Goal: Task Accomplishment & Management: Manage account settings

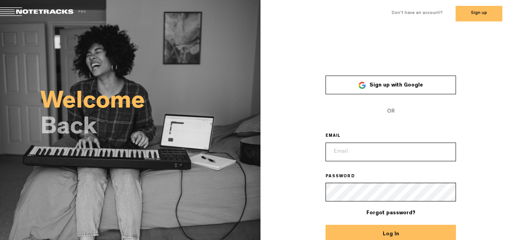
type input "ifperry@gmail.com"
click at [416, 231] on button "Log In" at bounding box center [390, 233] width 130 height 19
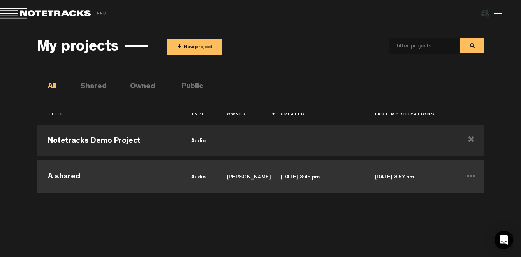
click at [60, 179] on td "A shared" at bounding box center [108, 175] width 143 height 35
click at [103, 172] on td "A shared" at bounding box center [108, 175] width 143 height 35
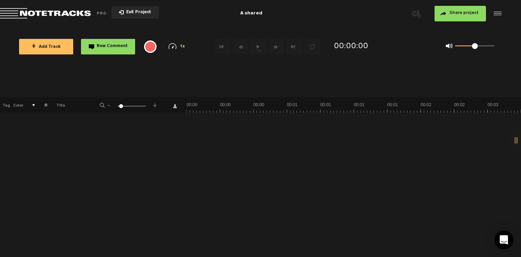
click at [194, 160] on div "+ New drawing Tag Color # Title - 1 100 6 +" at bounding box center [260, 177] width 521 height 160
click at [68, 164] on div "+ New drawing Tag Color # Title - 1 100 6 +" at bounding box center [260, 177] width 521 height 160
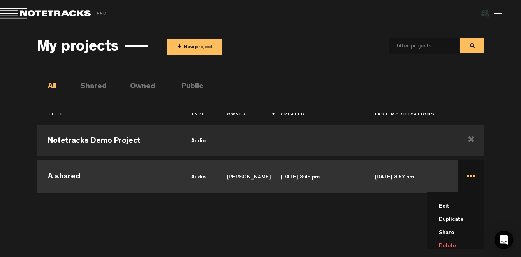
scroll to position [4, 0]
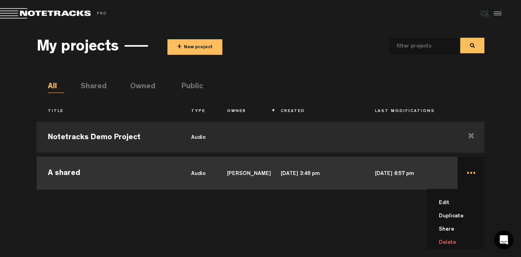
click at [470, 172] on td "... Edit Duplicate Share Delete" at bounding box center [470, 172] width 27 height 35
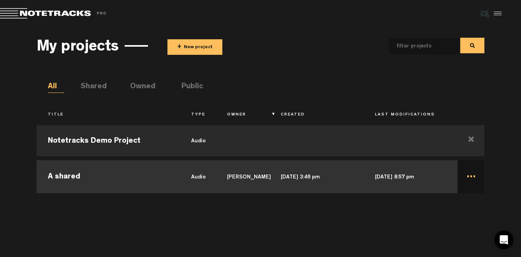
click at [470, 177] on td "..." at bounding box center [470, 175] width 27 height 35
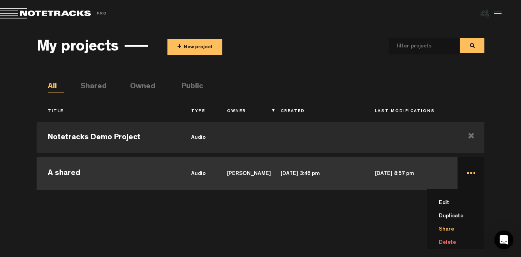
click at [446, 229] on li "Share" at bounding box center [460, 229] width 48 height 13
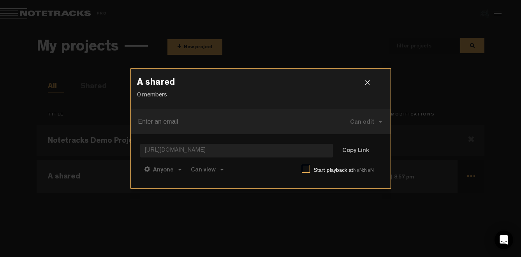
click at [367, 83] on div at bounding box center [371, 86] width 12 height 12
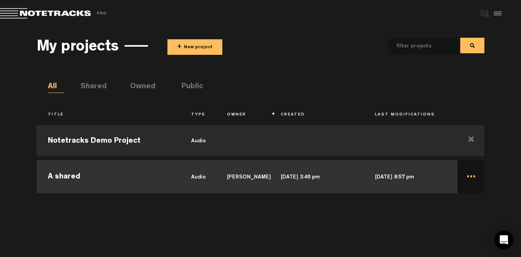
click at [144, 172] on td "A shared" at bounding box center [108, 175] width 143 height 35
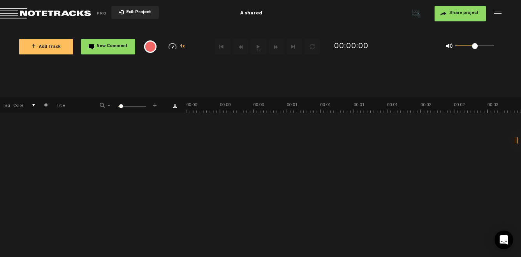
click at [500, 16] on div at bounding box center [496, 14] width 12 height 12
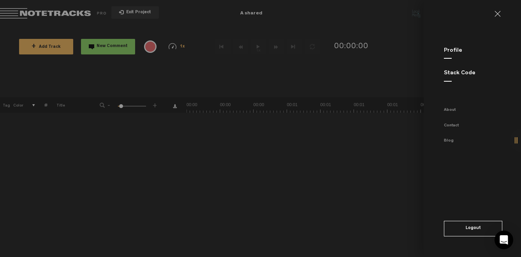
click at [458, 74] on link "Stack Code" at bounding box center [460, 73] width 32 height 6
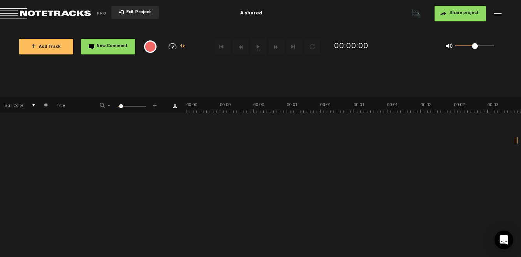
click at [140, 17] on button "Exit Project" at bounding box center [134, 12] width 47 height 12
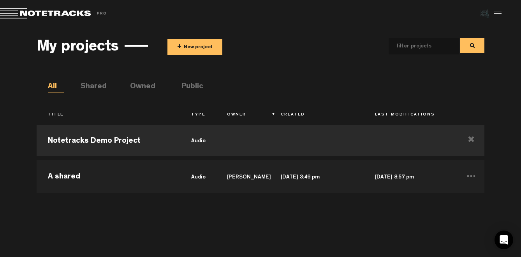
click at [100, 91] on ul "All Shared Owned Public" at bounding box center [266, 87] width 437 height 12
click at [97, 87] on li "Shared" at bounding box center [89, 87] width 16 height 12
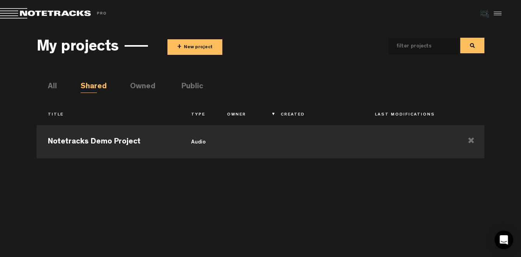
click at [134, 81] on li "Owned" at bounding box center [138, 87] width 16 height 12
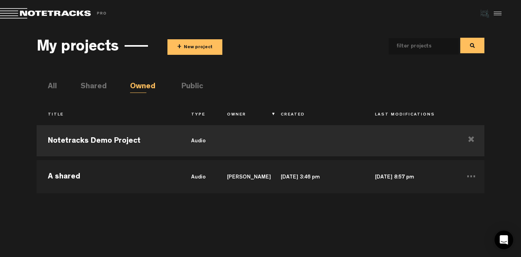
click at [182, 83] on li "Public" at bounding box center [189, 87] width 16 height 12
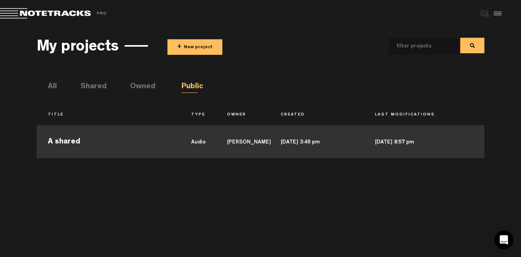
click at [431, 144] on td "[DATE] 8:57 pm" at bounding box center [410, 140] width 94 height 35
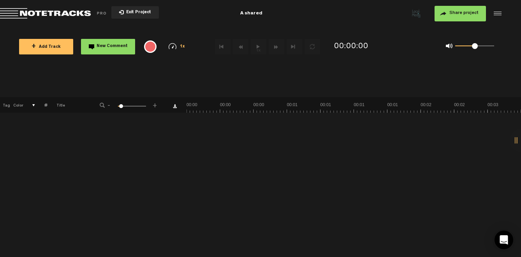
click at [130, 147] on div "+ New drawing Tag Color # Title - 1 100 6 +" at bounding box center [260, 177] width 521 height 160
click at [236, 90] on body "Version: [DATE]-prod, Build 1259, Hash: gb78ca87, Branch: master X Your screen …" at bounding box center [260, 128] width 521 height 257
click at [35, 106] on th at bounding box center [29, 105] width 12 height 16
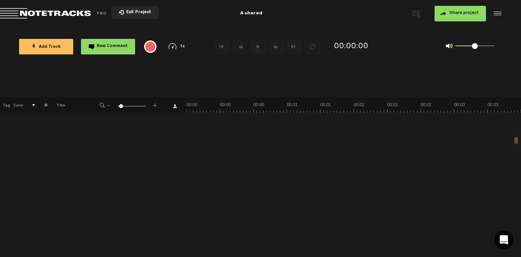
click at [120, 107] on div "1 100 5" at bounding box center [132, 107] width 28 height 2
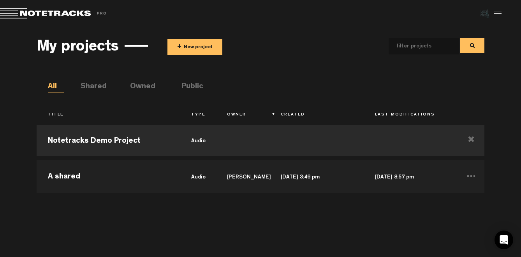
click at [91, 85] on li "Shared" at bounding box center [89, 87] width 16 height 12
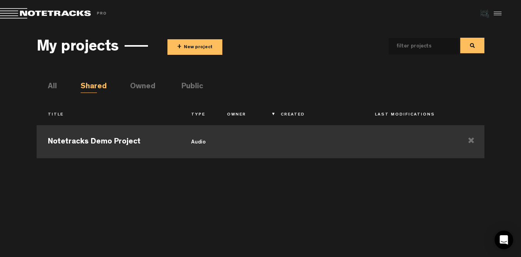
click at [366, 144] on td at bounding box center [410, 140] width 94 height 35
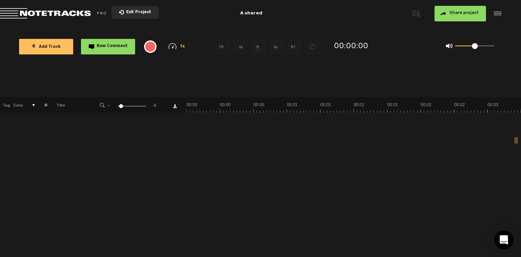
click at [130, 12] on span "Exit Project" at bounding box center [137, 13] width 27 height 4
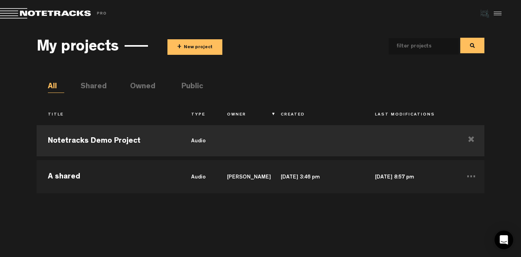
click at [98, 95] on div "Title Type Owner Created Last Modifications Notetracks Demo Project audio A sha…" at bounding box center [261, 171] width 448 height 156
click at [97, 89] on li "Shared" at bounding box center [89, 87] width 16 height 12
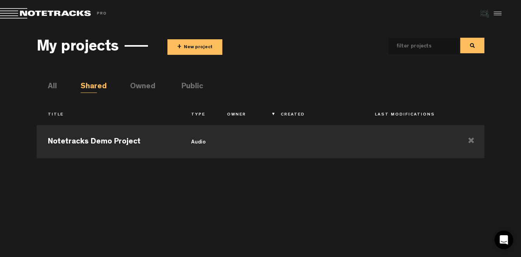
click at [144, 87] on li "Owned" at bounding box center [138, 87] width 16 height 12
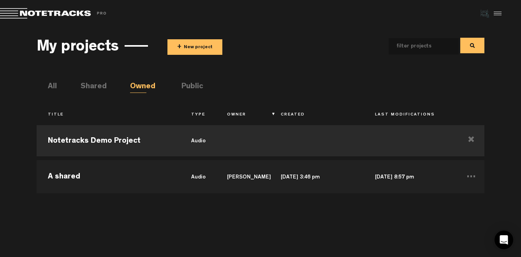
click at [186, 85] on li "Public" at bounding box center [189, 87] width 16 height 12
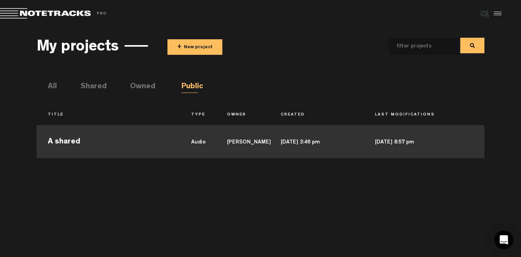
click at [272, 140] on td "[DATE] 3:46 pm" at bounding box center [316, 140] width 94 height 35
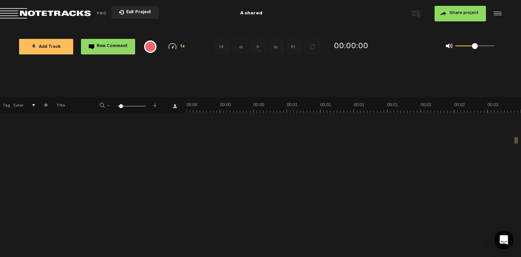
click at [150, 49] on div "{{ tooltip_message }}" at bounding box center [150, 46] width 12 height 12
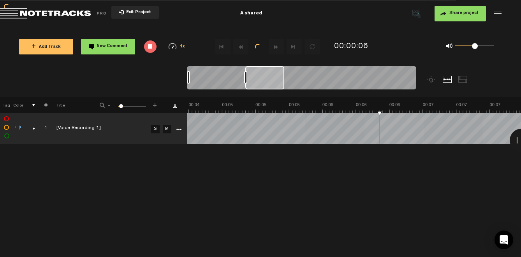
scroll to position [0, 499]
click at [150, 46] on div "{{ tooltip_message }}" at bounding box center [150, 46] width 12 height 12
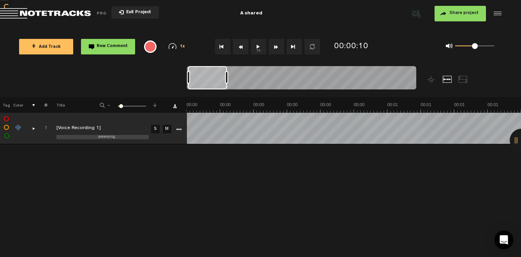
scroll to position [0, 0]
click at [257, 46] on button "1x" at bounding box center [259, 47] width 16 height 16
click at [258, 49] on button "1x" at bounding box center [259, 47] width 16 height 16
click at [256, 47] on button "1x" at bounding box center [259, 47] width 16 height 16
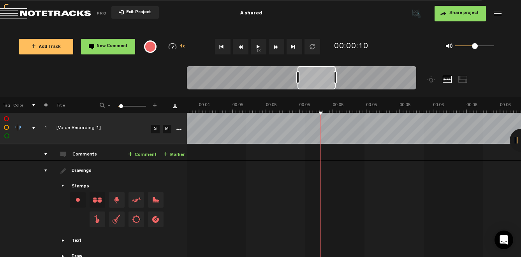
click at [73, 238] on div "Text" at bounding box center [77, 241] width 10 height 7
click at [61, 238] on div "Text Intro Outro Verse Chorus Bridge Custom" at bounding box center [116, 241] width 135 height 7
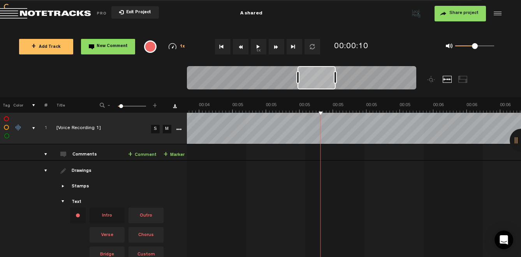
click at [502, 14] on md-toolbar "Exit Project A shared Share project Save project" at bounding box center [260, 13] width 521 height 27
click at [499, 15] on div at bounding box center [496, 14] width 12 height 12
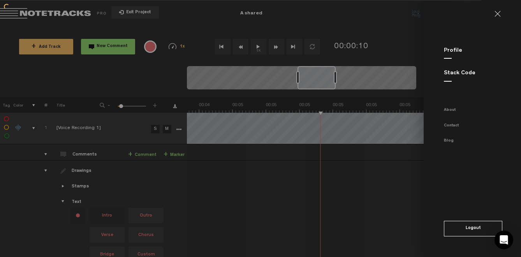
click at [501, 15] on link at bounding box center [500, 14] width 12 height 6
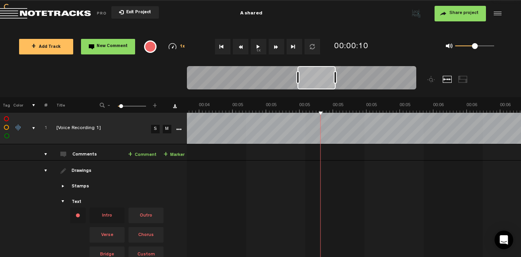
scroll to position [19, 0]
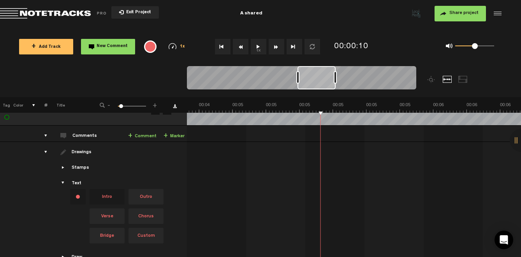
click at [95, 66] on div "+ Add Track New Comment 1x 0.25x 0.5x 0.75x 1x 1.25x 1.5x 1.75x 2x All emojis 😀…" at bounding box center [260, 46] width 521 height 39
click at [131, 6] on button "Exit Project" at bounding box center [134, 12] width 47 height 12
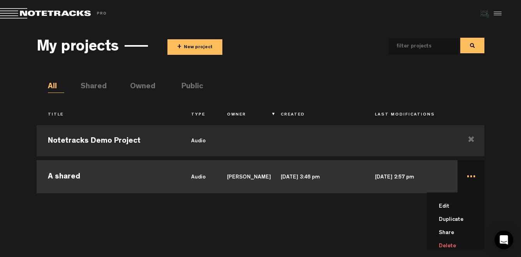
scroll to position [4, 0]
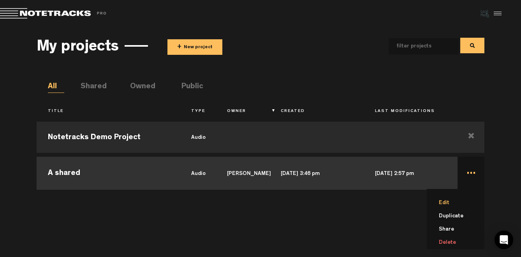
click at [446, 203] on li "Edit" at bounding box center [460, 202] width 48 height 13
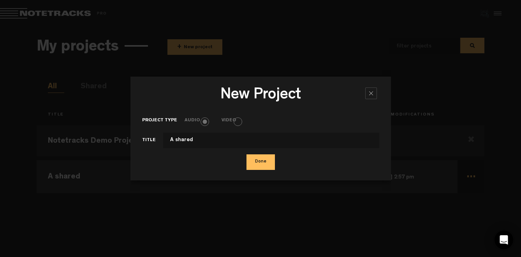
click at [370, 93] on div at bounding box center [371, 94] width 12 height 12
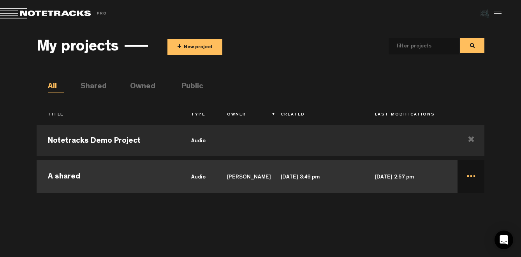
click at [501, 12] on div at bounding box center [496, 14] width 12 height 12
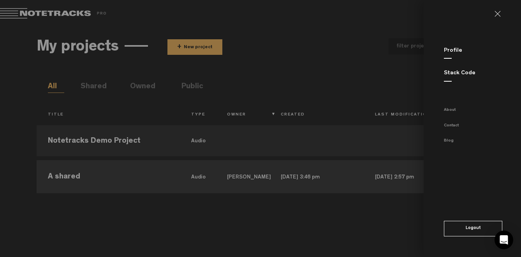
click at [499, 14] on link at bounding box center [500, 14] width 12 height 6
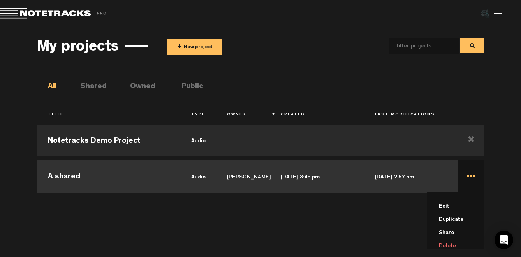
scroll to position [4, 0]
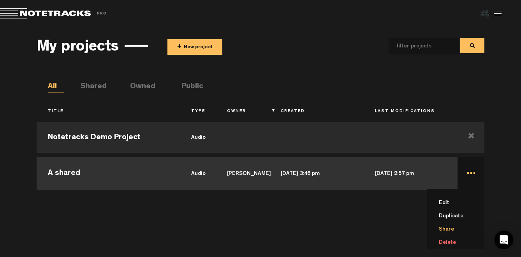
click at [449, 229] on li "Share" at bounding box center [460, 229] width 48 height 13
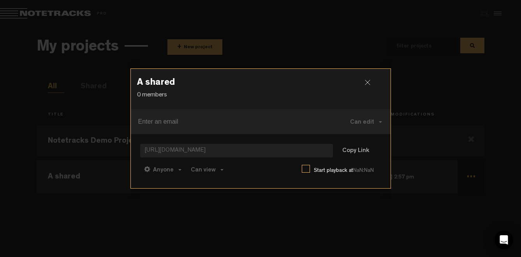
click at [370, 84] on div at bounding box center [371, 86] width 12 height 12
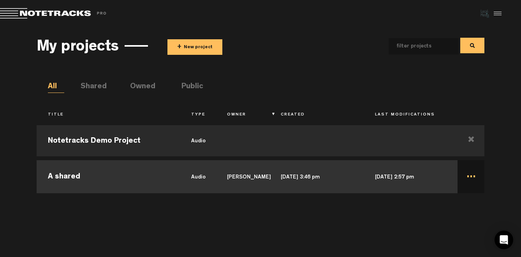
click at [484, 15] on img at bounding box center [485, 14] width 12 height 12
click at [482, 12] on img at bounding box center [485, 14] width 12 height 12
click at [18, 8] on span "Return to Project List" at bounding box center [54, 13] width 109 height 11
click at [50, 14] on span "Return to Project List" at bounding box center [54, 13] width 109 height 11
click at [500, 18] on div at bounding box center [496, 14] width 12 height 12
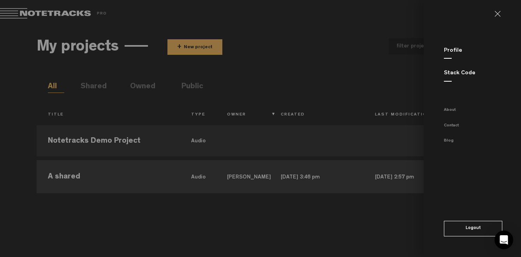
click at [449, 53] on link "Profile" at bounding box center [453, 51] width 18 height 6
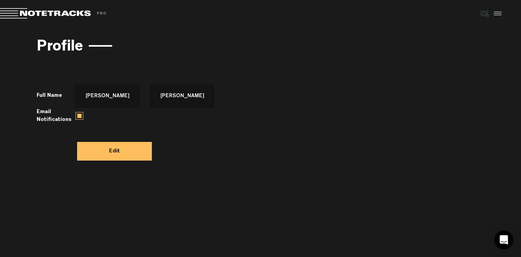
click at [45, 119] on label "Email Notifications" at bounding box center [54, 116] width 35 height 16
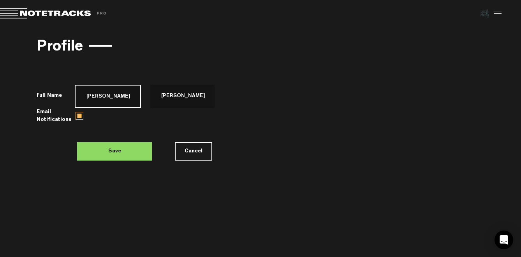
click at [93, 93] on input "[PERSON_NAME]" at bounding box center [108, 96] width 66 height 23
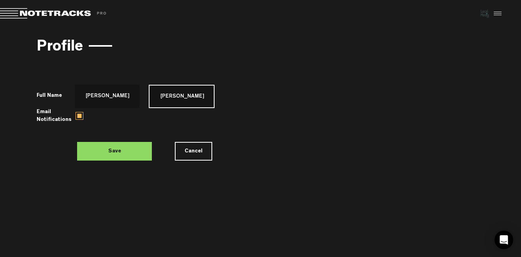
click at [153, 95] on input "[PERSON_NAME]" at bounding box center [182, 96] width 66 height 23
click at [62, 112] on label "Email Notifications" at bounding box center [54, 116] width 35 height 16
drag, startPoint x: 93, startPoint y: 51, endPoint x: 140, endPoint y: 44, distance: 47.5
click at [93, 50] on div "Profile" at bounding box center [261, 46] width 448 height 29
click at [482, 16] on img at bounding box center [485, 14] width 12 height 12
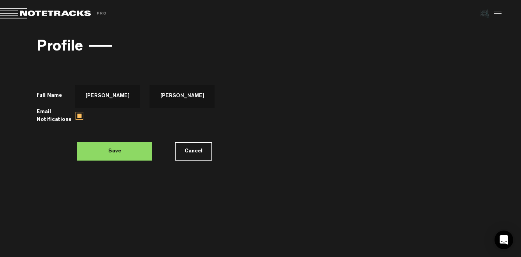
click at [500, 13] on div at bounding box center [496, 14] width 12 height 12
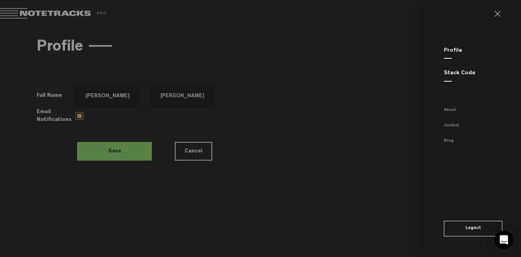
click at [176, 107] on md-backdrop at bounding box center [260, 128] width 521 height 257
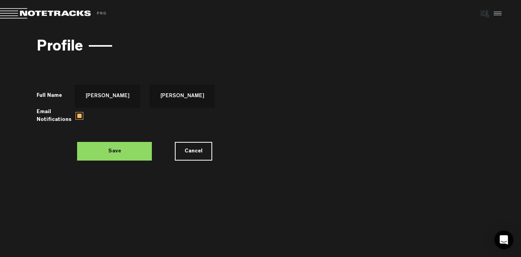
click at [56, 119] on label "Email Notifications" at bounding box center [54, 116] width 35 height 16
click at [75, 117] on label at bounding box center [79, 116] width 8 height 8
click at [0, 0] on input "checkbox" at bounding box center [0, 0] width 0 height 0
click at [77, 117] on label at bounding box center [79, 116] width 8 height 8
click at [0, 0] on input "checkbox" at bounding box center [0, 0] width 0 height 0
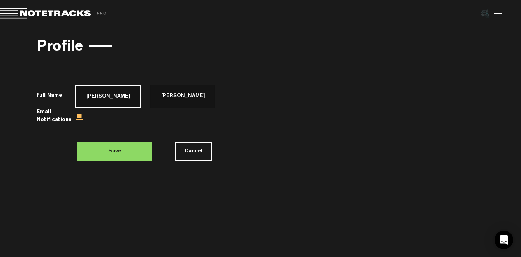
click at [113, 95] on input "[PERSON_NAME]" at bounding box center [108, 96] width 66 height 23
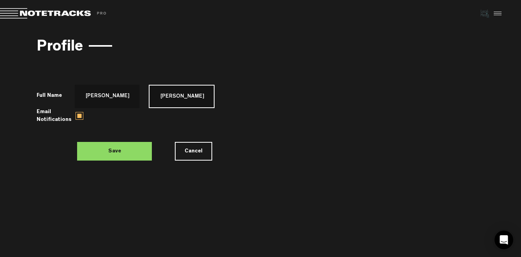
click at [178, 92] on input "[PERSON_NAME]" at bounding box center [182, 96] width 66 height 23
click at [22, 15] on span "Return to Project List" at bounding box center [54, 13] width 109 height 11
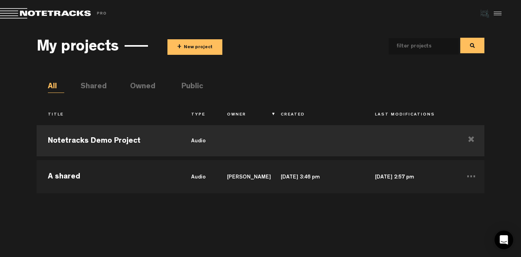
click at [16, 14] on span "Return to Project List" at bounding box center [54, 13] width 109 height 11
click at [499, 14] on div at bounding box center [496, 14] width 12 height 12
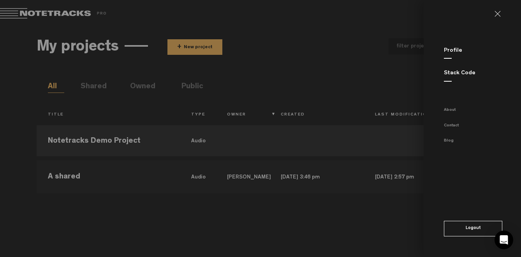
click at [493, 17] on md-sidenav "Profile Stack Code About Contact Blog Logout" at bounding box center [471, 128] width 97 height 257
click at [498, 15] on link at bounding box center [500, 14] width 12 height 6
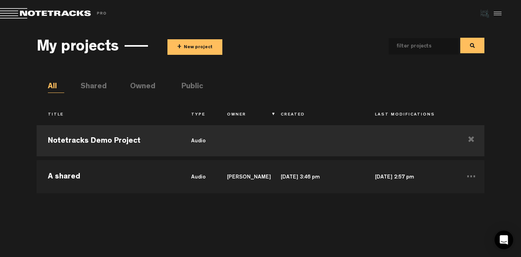
click at [483, 12] on img at bounding box center [485, 14] width 12 height 12
click at [405, 34] on div "My projects + New project" at bounding box center [261, 46] width 448 height 29
